Goal: Navigation & Orientation: Find specific page/section

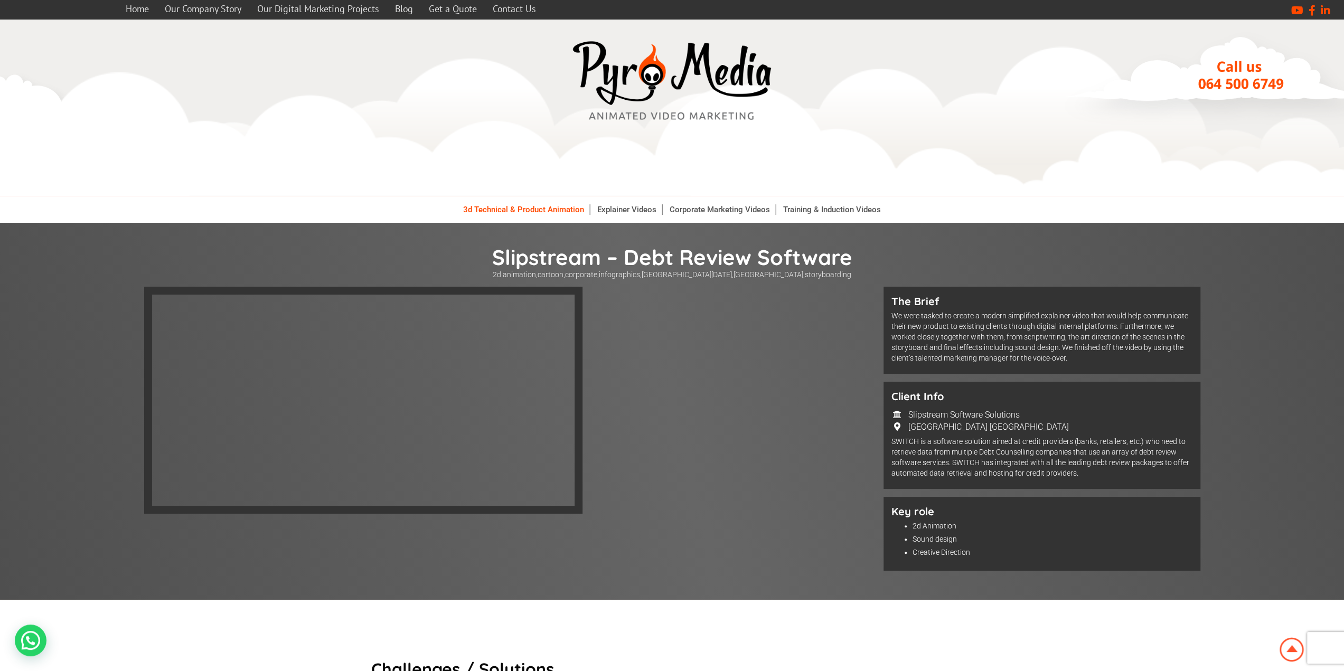
click at [527, 206] on link "3d Technical & Product Animation" at bounding box center [524, 209] width 132 height 11
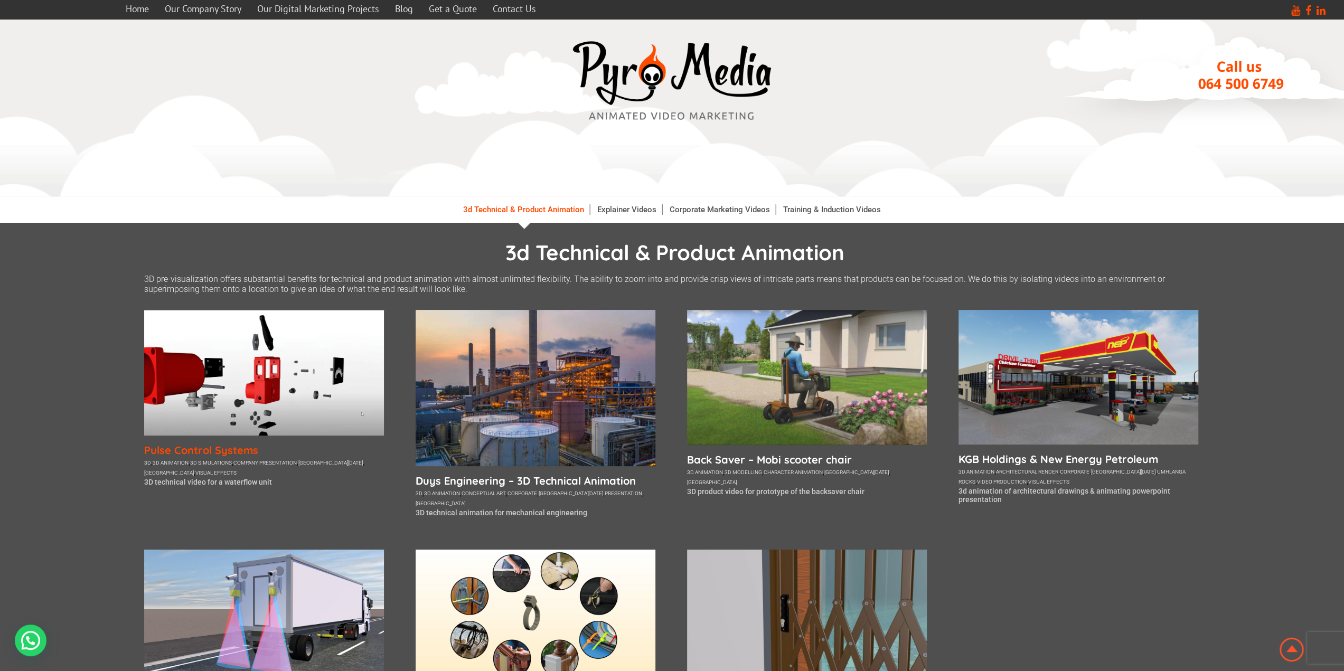
click at [198, 454] on h5 "Pulse Control Systems" at bounding box center [264, 450] width 240 height 13
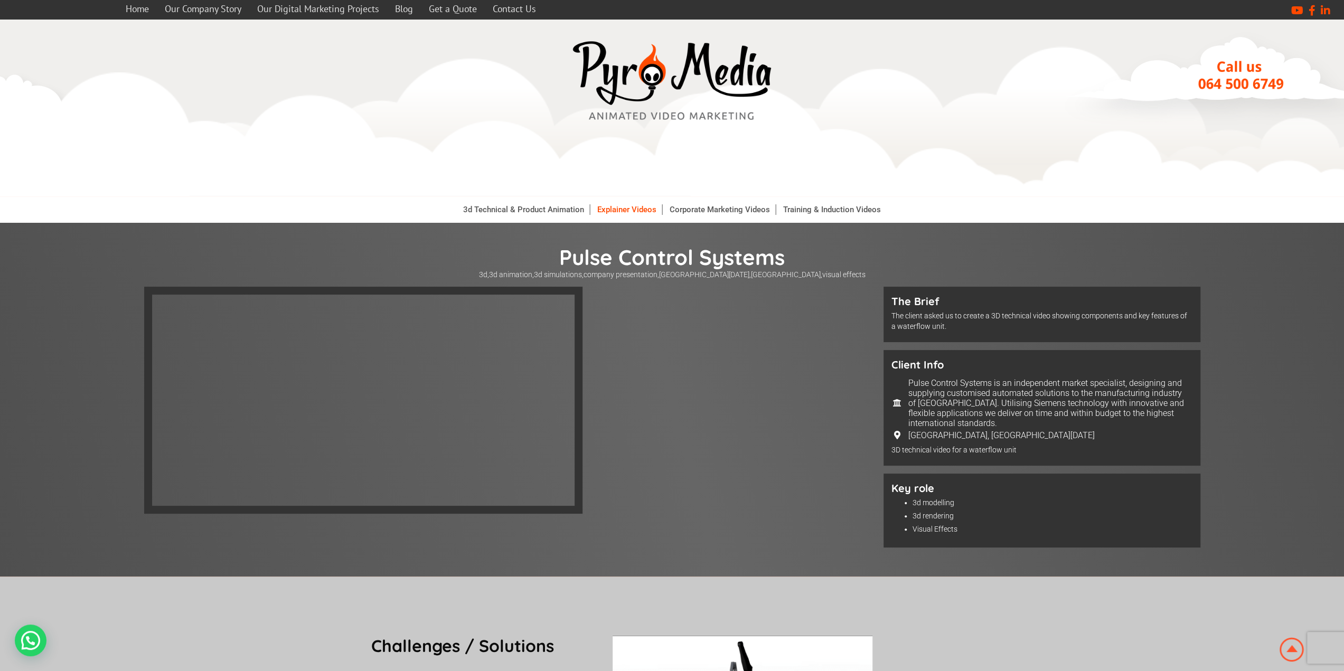
click at [622, 210] on link "Explainer Videos" at bounding box center [627, 209] width 70 height 11
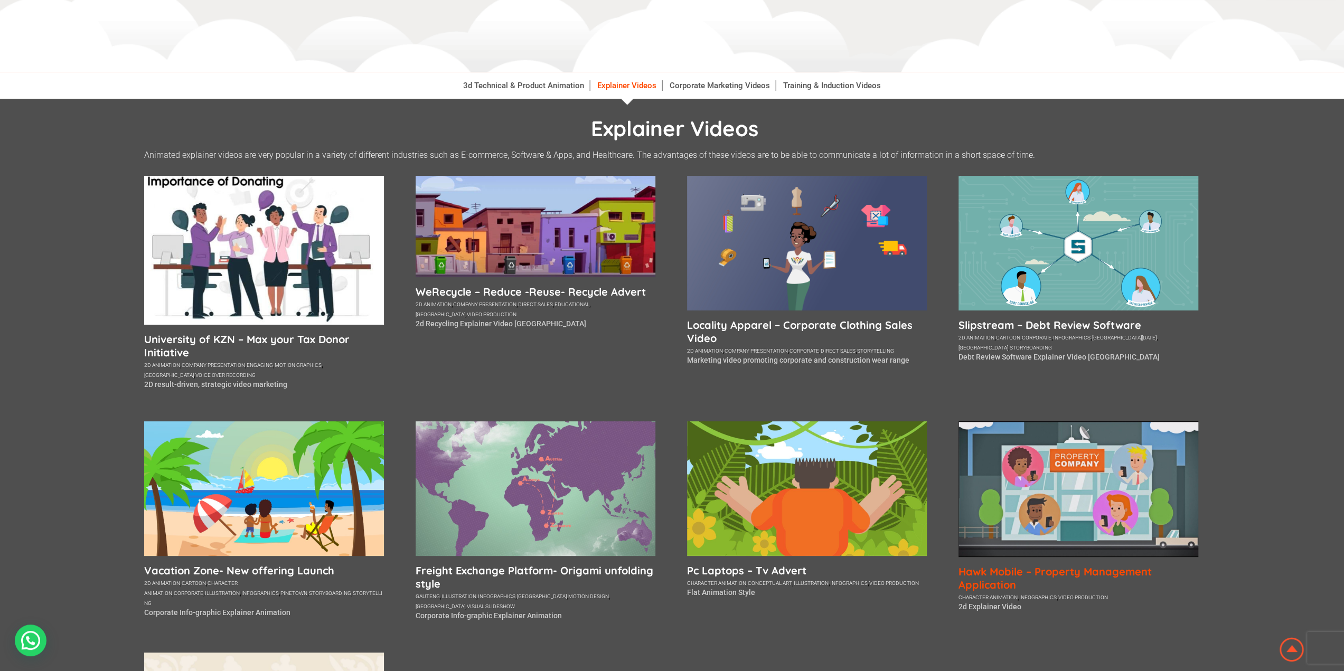
scroll to position [264, 0]
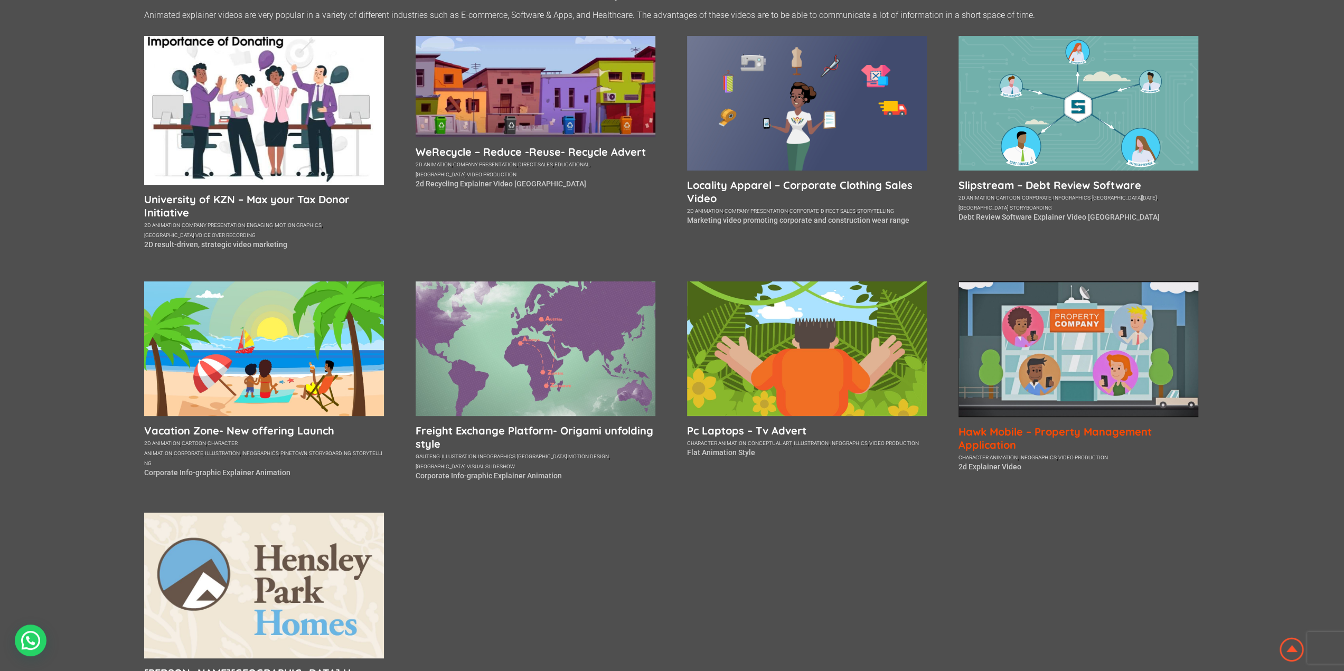
click at [1038, 429] on h5 "Hawk Mobile – Property Management Application" at bounding box center [1079, 438] width 240 height 26
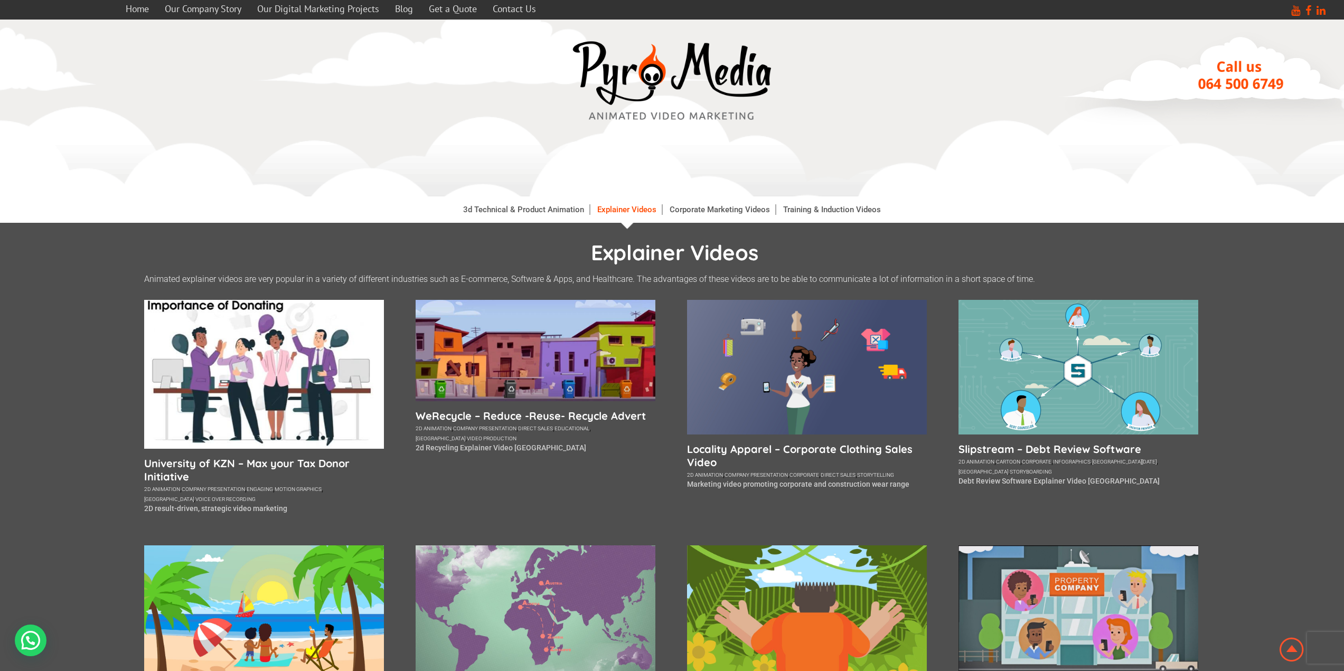
scroll to position [264, 0]
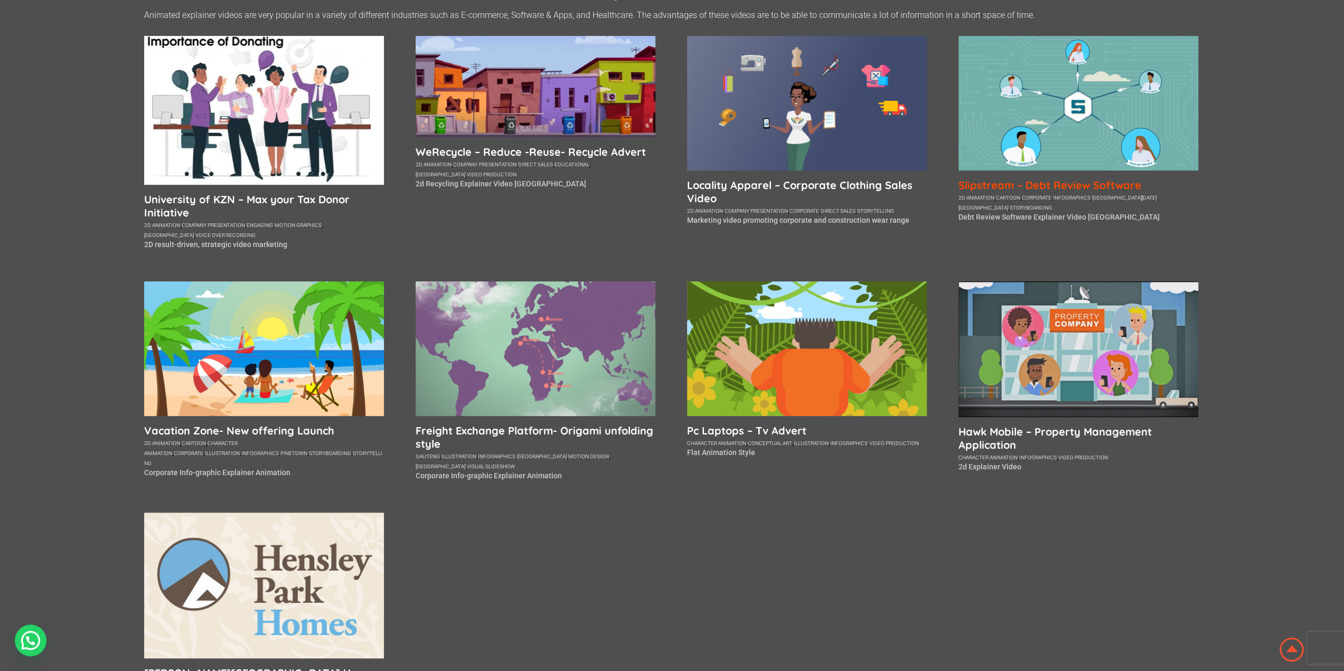
click at [1019, 187] on h5 "Slipstream – Debt Review Software" at bounding box center [1079, 185] width 240 height 13
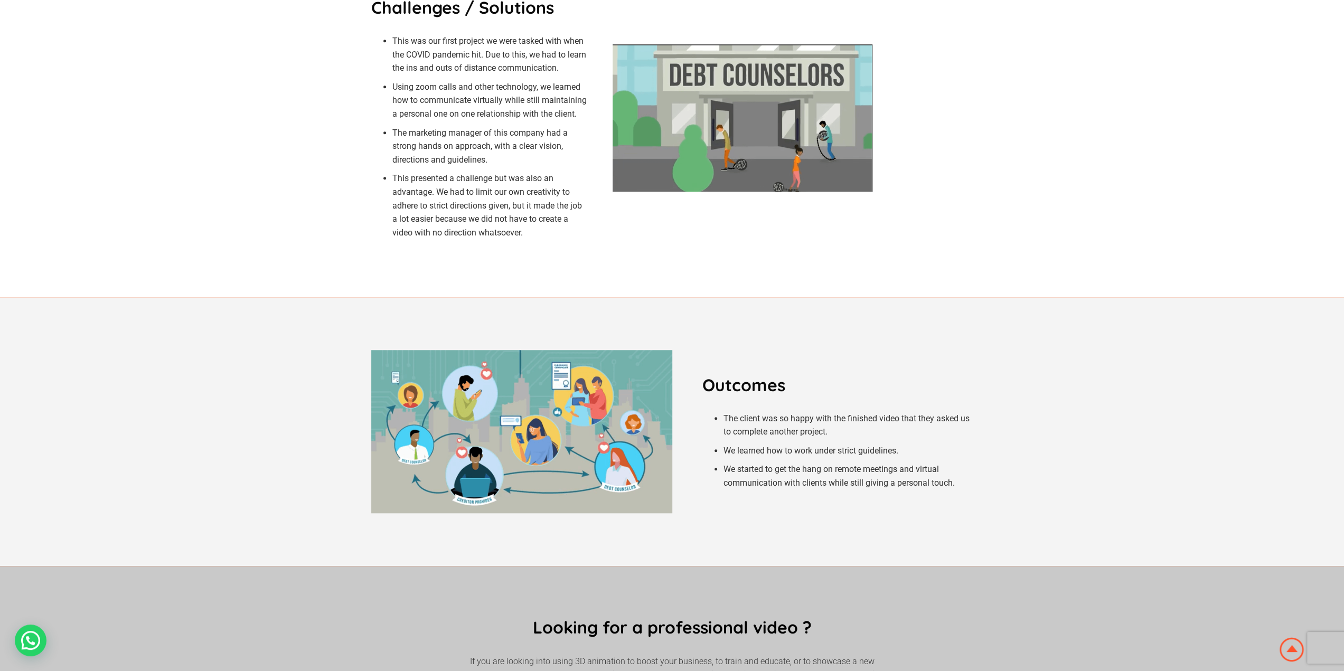
scroll to position [739, 0]
